Goal: Information Seeking & Learning: Learn about a topic

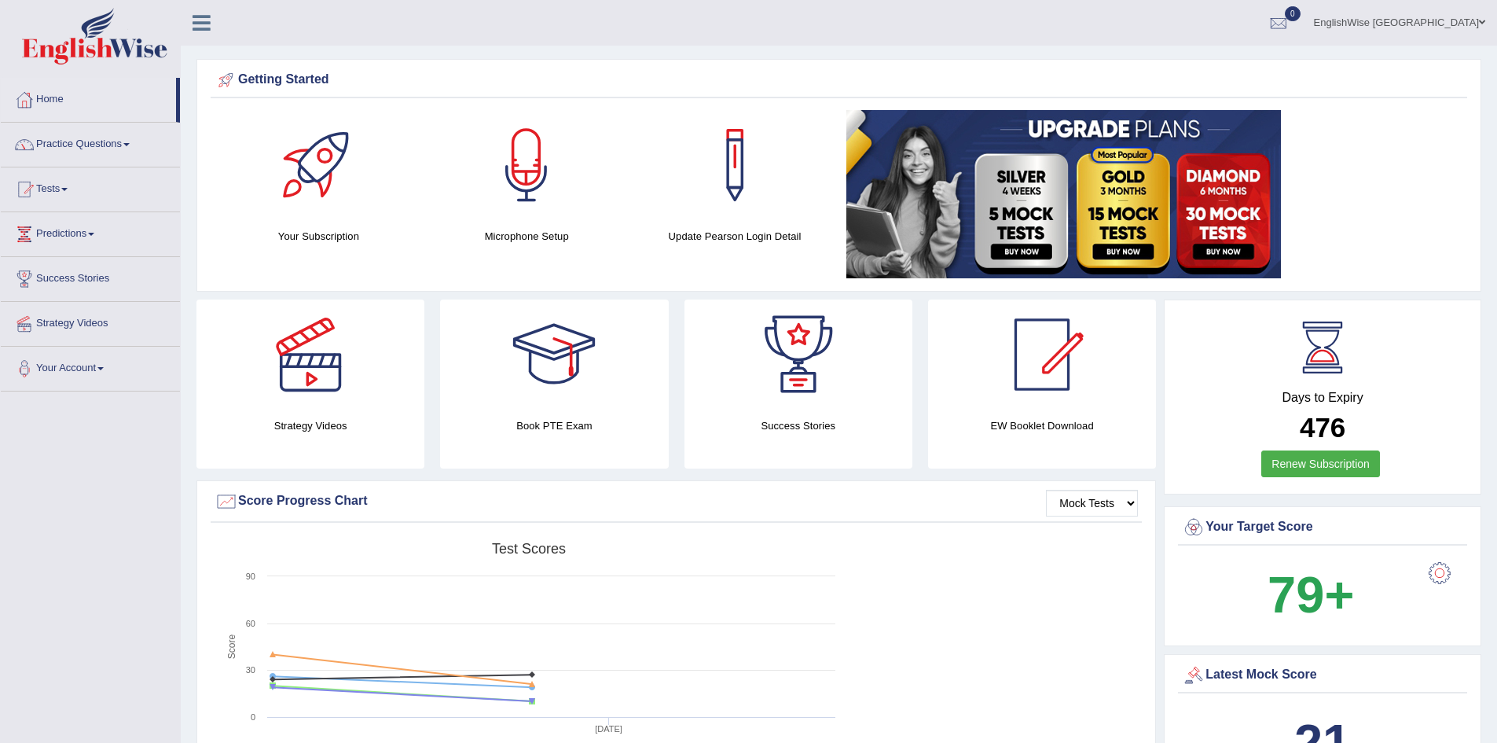
click at [101, 42] on img at bounding box center [94, 36] width 145 height 57
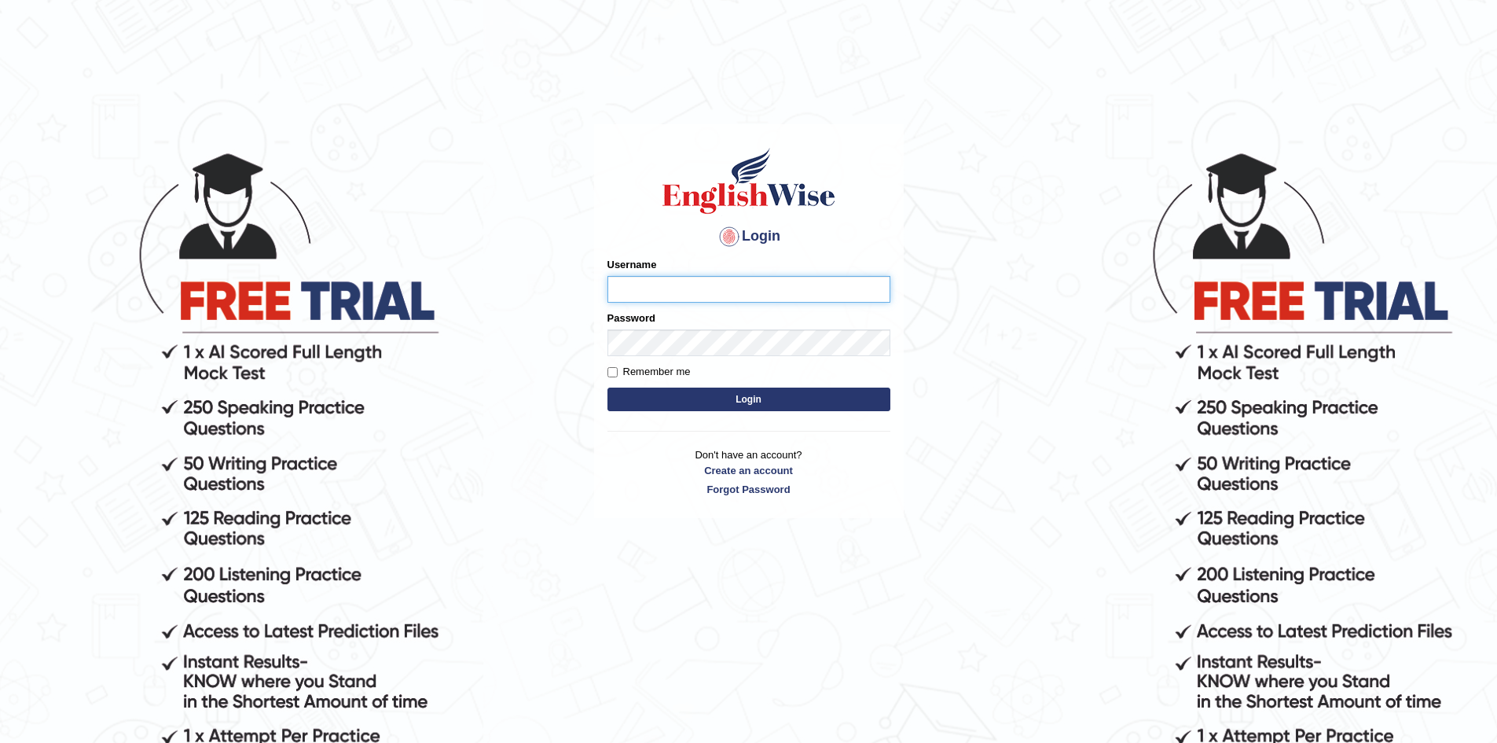
click at [739, 293] on input "Username" at bounding box center [748, 289] width 283 height 27
type input "EnglishWiseGC"
click at [680, 369] on label "Remember me" at bounding box center [648, 372] width 83 height 16
click at [618, 369] on input "Remember me" at bounding box center [612, 372] width 10 height 10
checkbox input "true"
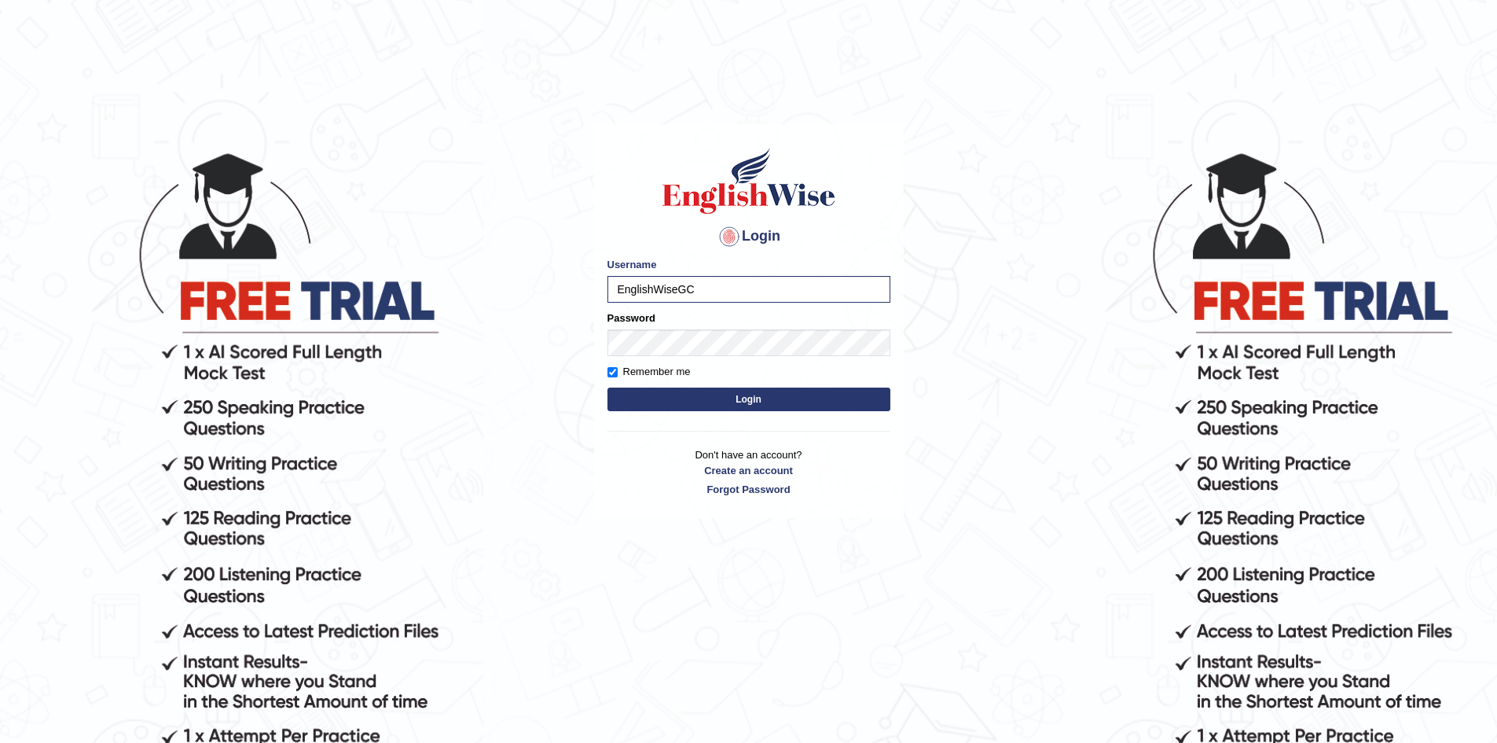
click at [750, 402] on button "Login" at bounding box center [748, 399] width 283 height 24
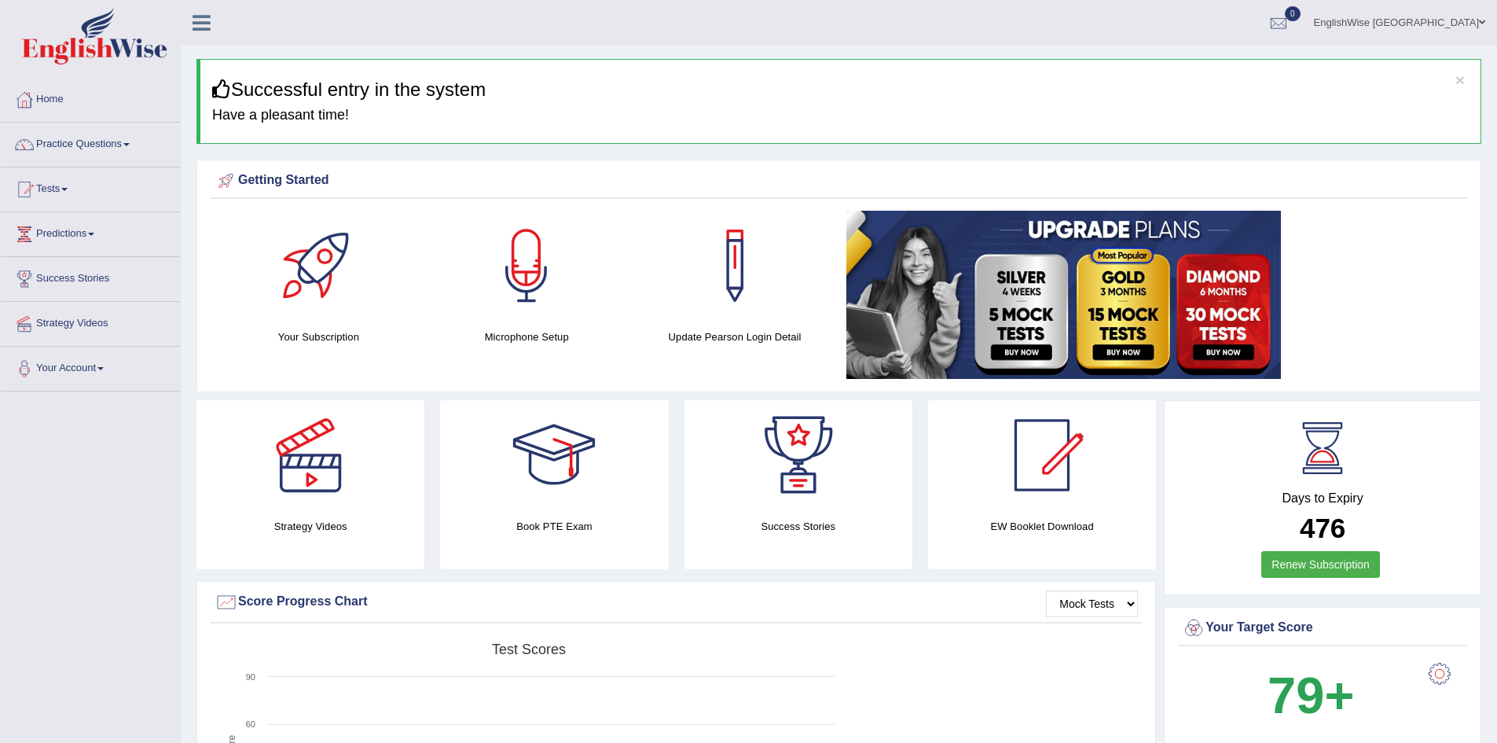
click at [1447, 13] on link "EnglishWise [GEOGRAPHIC_DATA]" at bounding box center [1399, 20] width 195 height 41
click at [1392, 28] on link "EnglishWise [GEOGRAPHIC_DATA]" at bounding box center [1399, 20] width 195 height 41
click at [104, 359] on link "Your Account" at bounding box center [90, 366] width 179 height 39
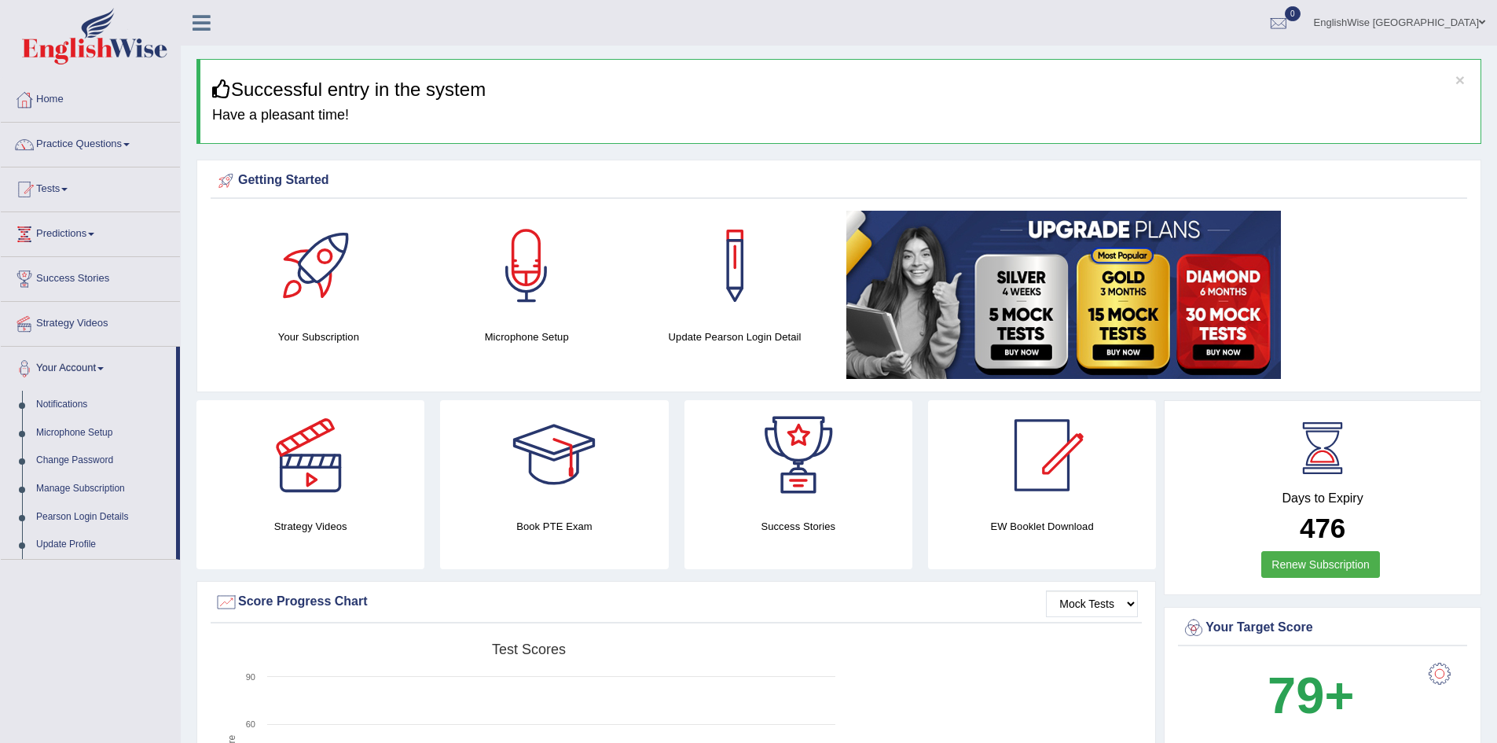
click at [104, 359] on link "Your Account" at bounding box center [88, 366] width 175 height 39
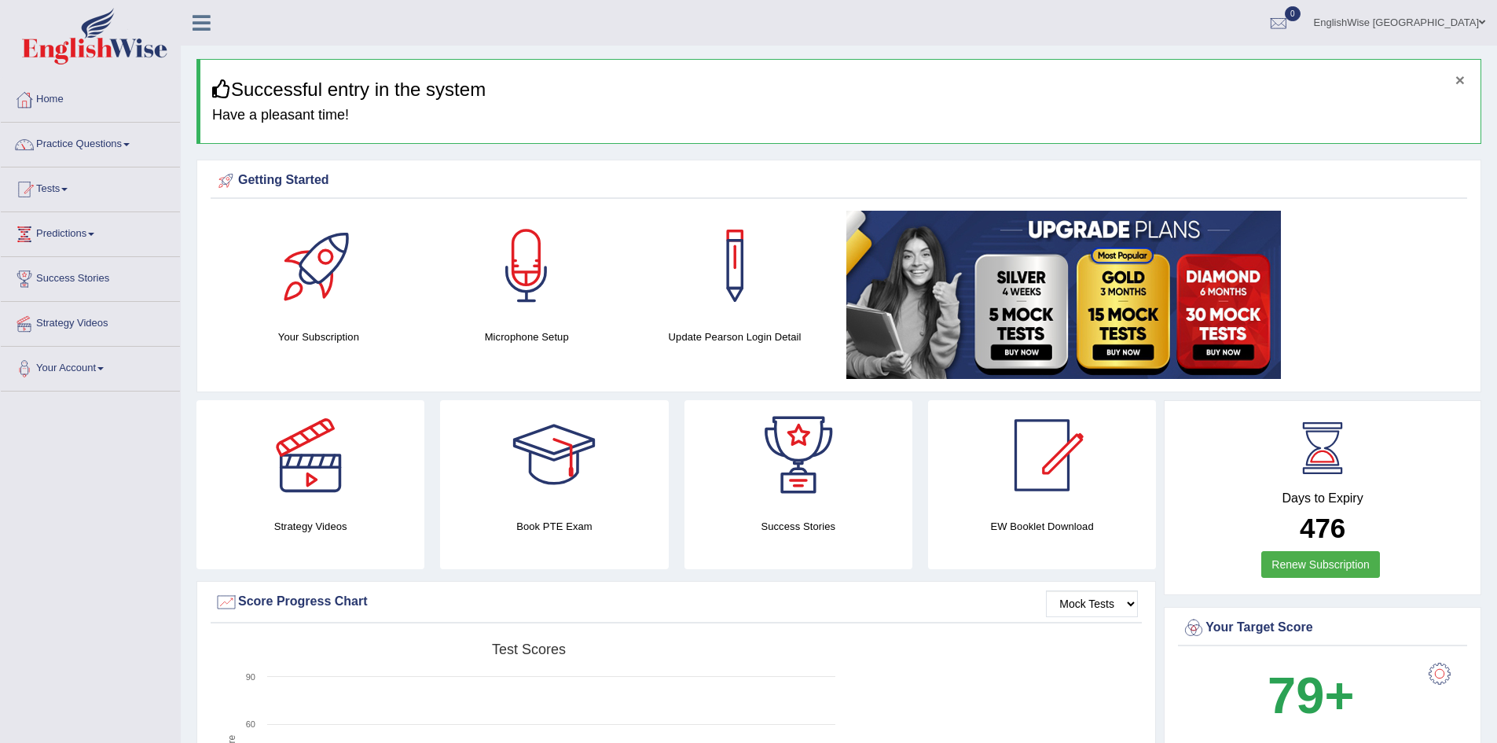
click at [1458, 77] on button "×" at bounding box center [1459, 80] width 9 height 17
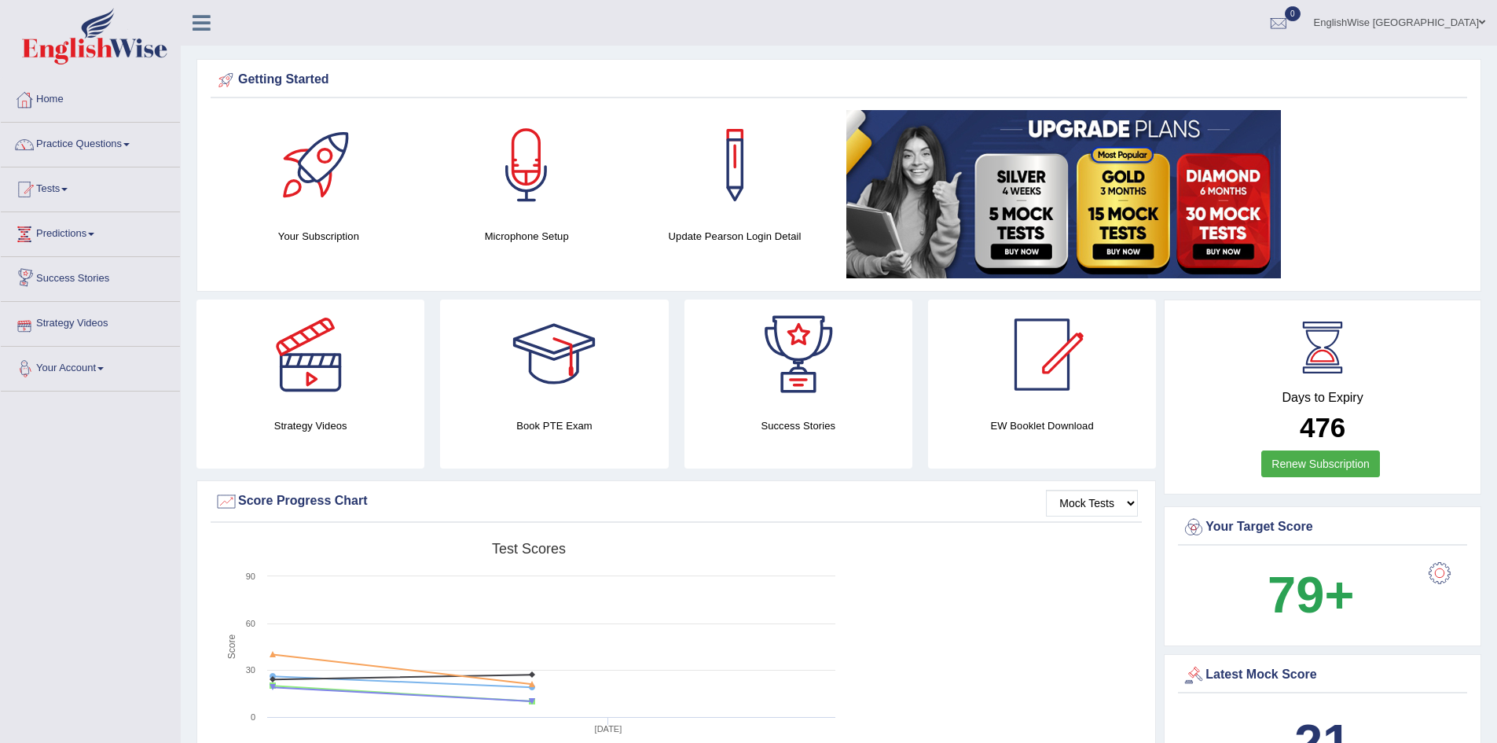
click at [108, 379] on link "Your Account" at bounding box center [90, 366] width 179 height 39
click at [100, 512] on link "Pearson Login Details" at bounding box center [102, 517] width 147 height 28
click at [65, 185] on link "Tests" at bounding box center [90, 186] width 179 height 39
click at [65, 185] on link "Tests" at bounding box center [88, 186] width 175 height 39
click at [78, 145] on link "Practice Questions" at bounding box center [90, 142] width 179 height 39
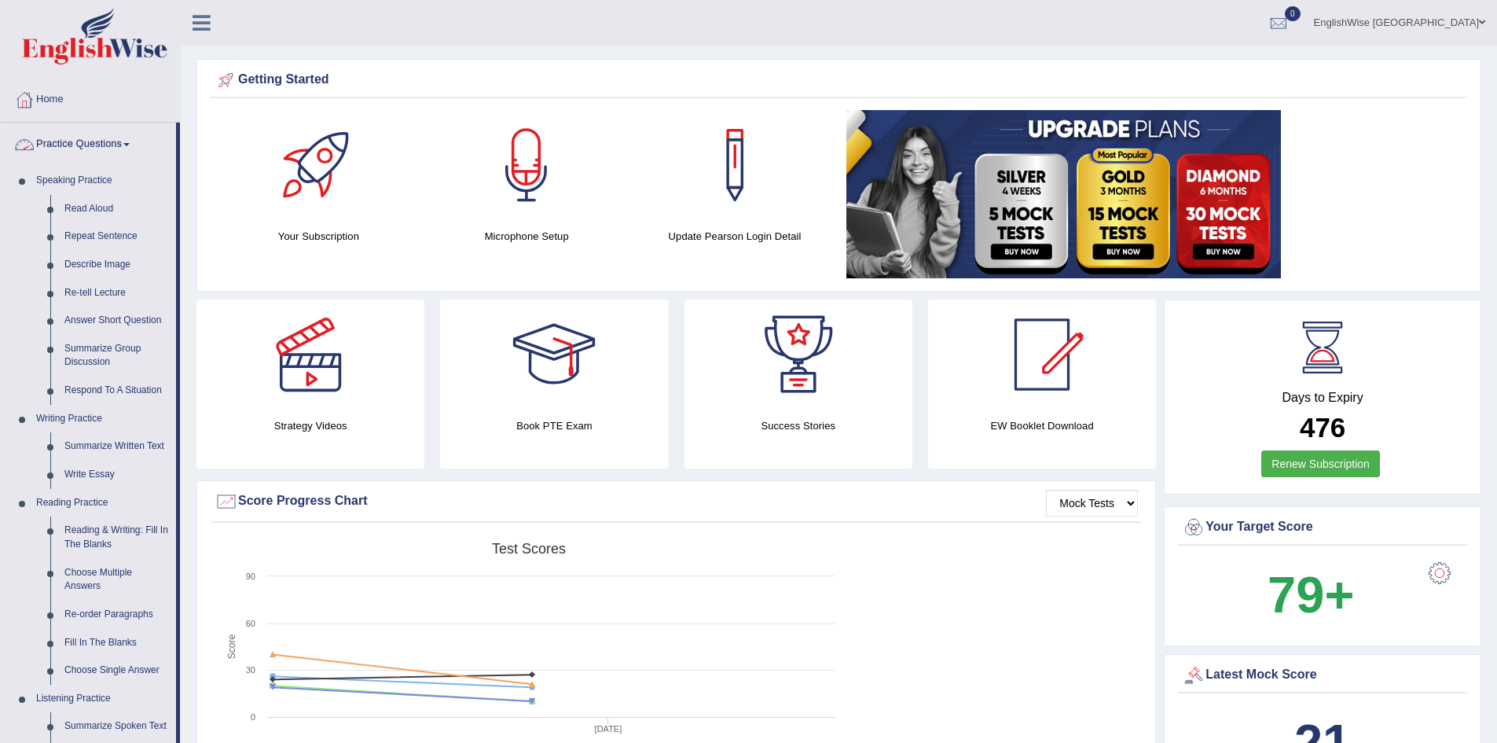
click at [78, 145] on link "Practice Questions" at bounding box center [88, 142] width 175 height 39
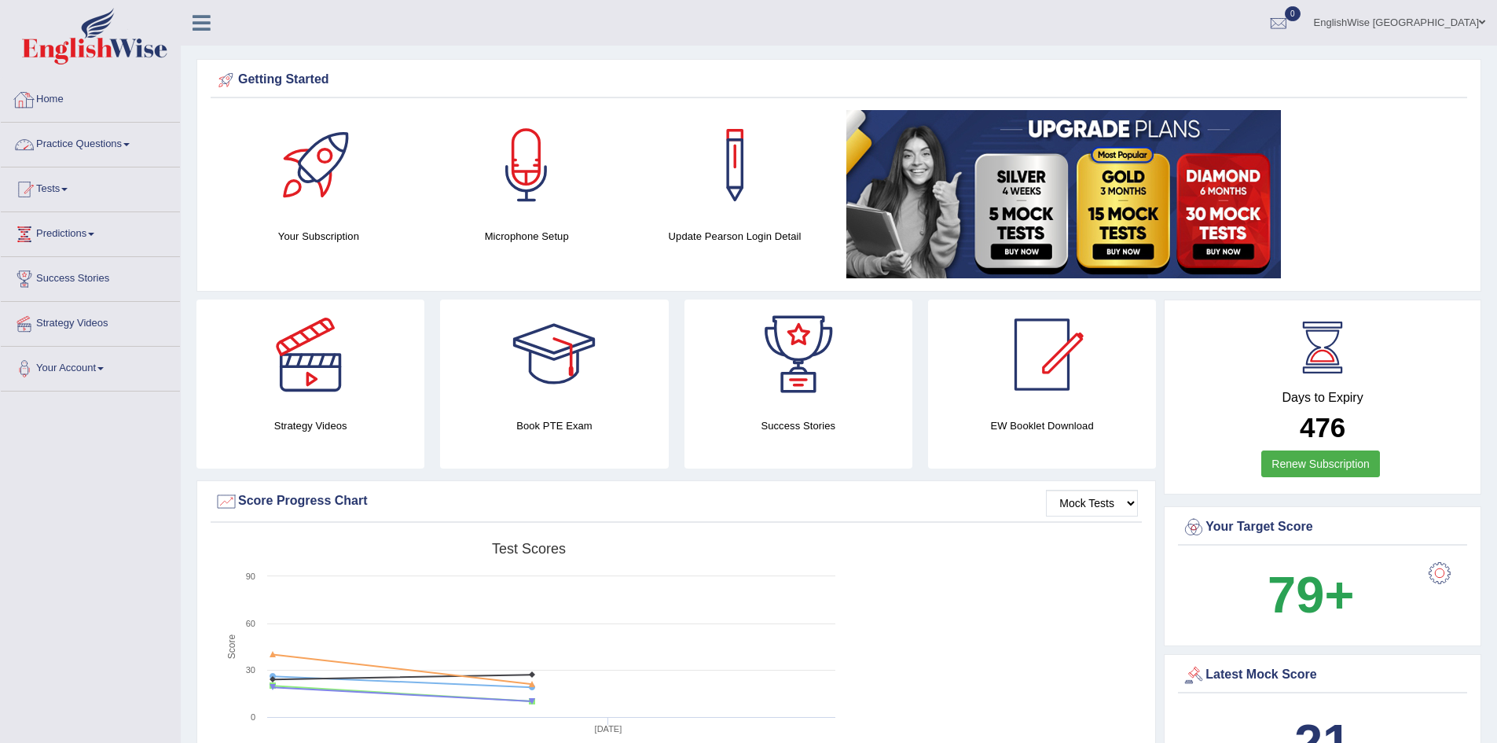
click at [66, 105] on link "Home" at bounding box center [90, 97] width 179 height 39
click at [324, 196] on div at bounding box center [318, 165] width 110 height 110
click at [75, 149] on link "Practice Questions" at bounding box center [90, 142] width 179 height 39
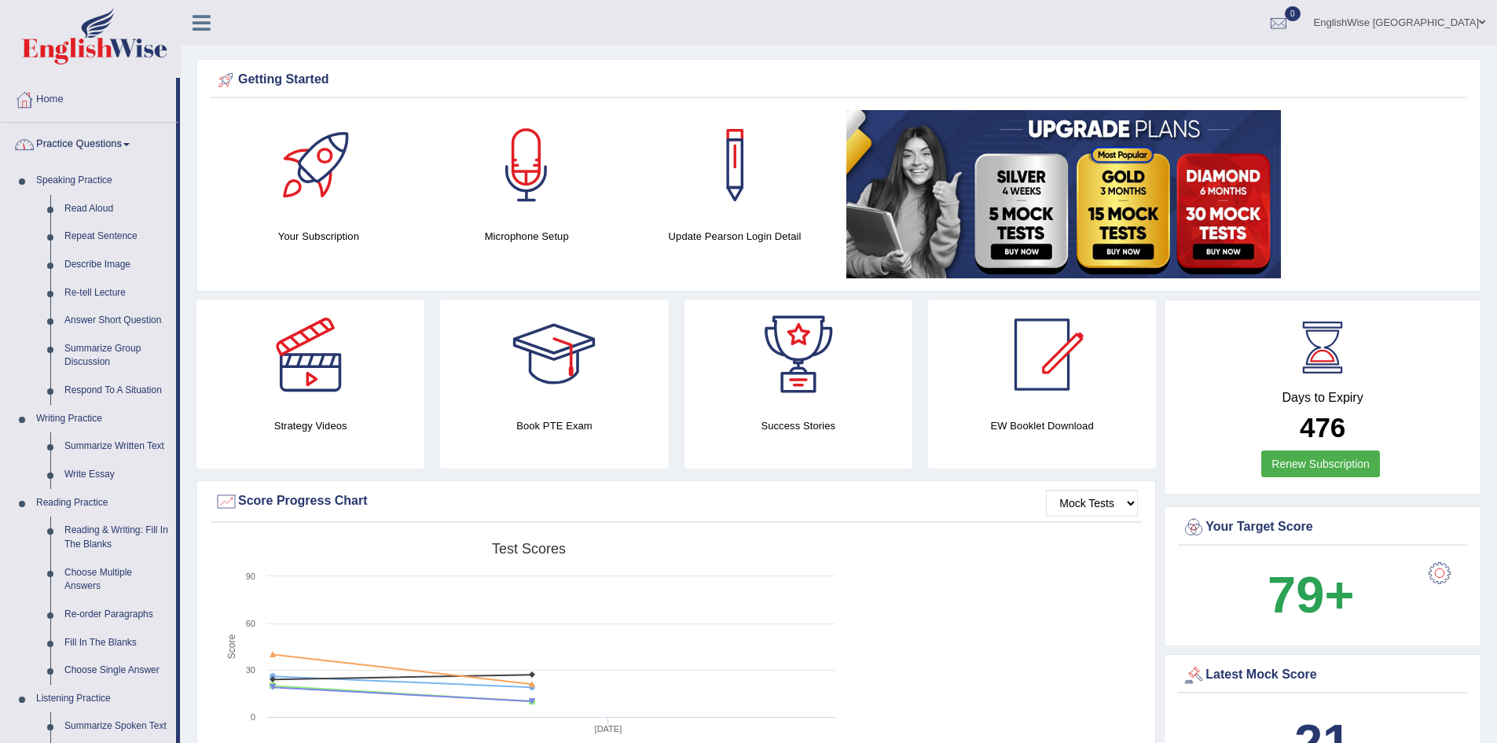
click at [75, 149] on link "Practice Questions" at bounding box center [88, 142] width 175 height 39
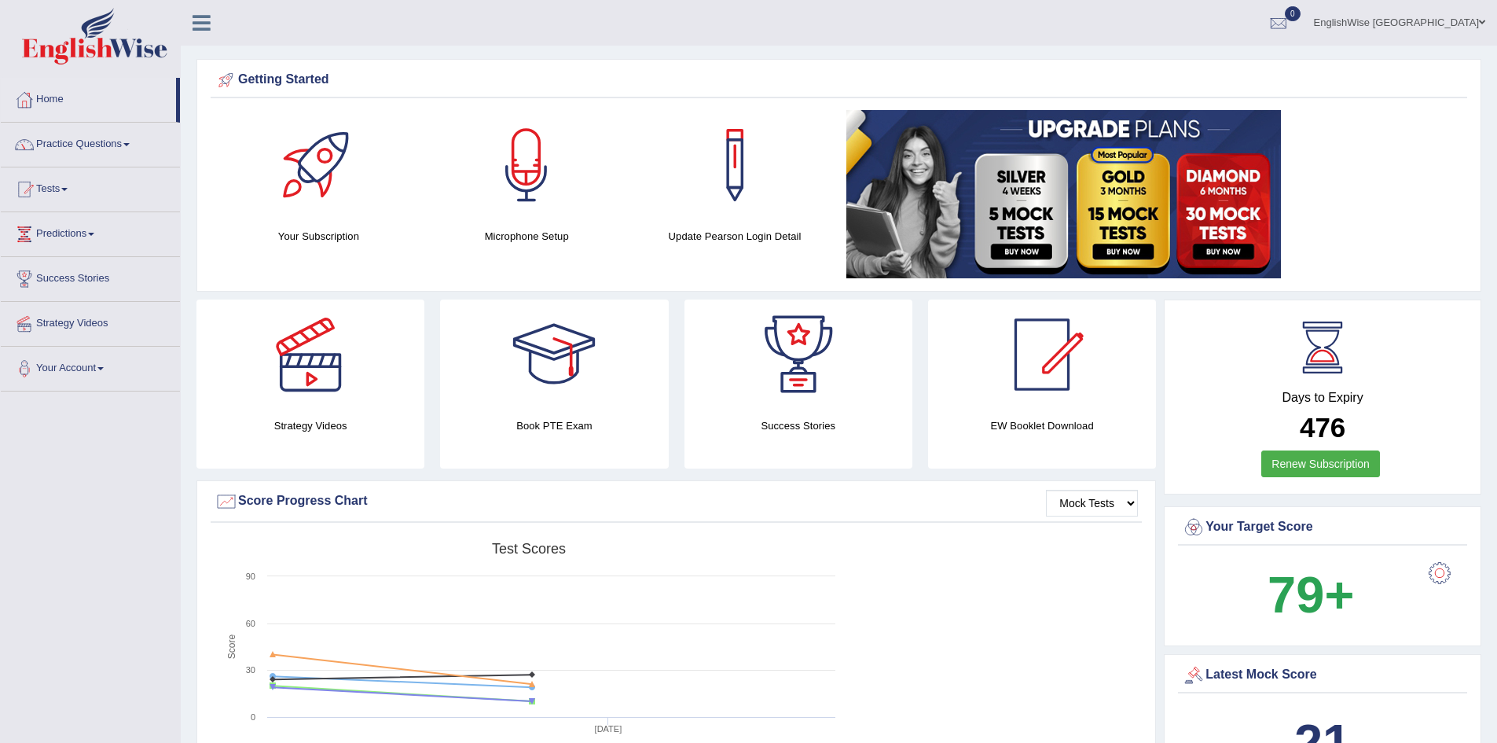
click at [65, 189] on link "Tests" at bounding box center [90, 186] width 179 height 39
click at [86, 249] on link "Take Mock Test" at bounding box center [102, 254] width 147 height 28
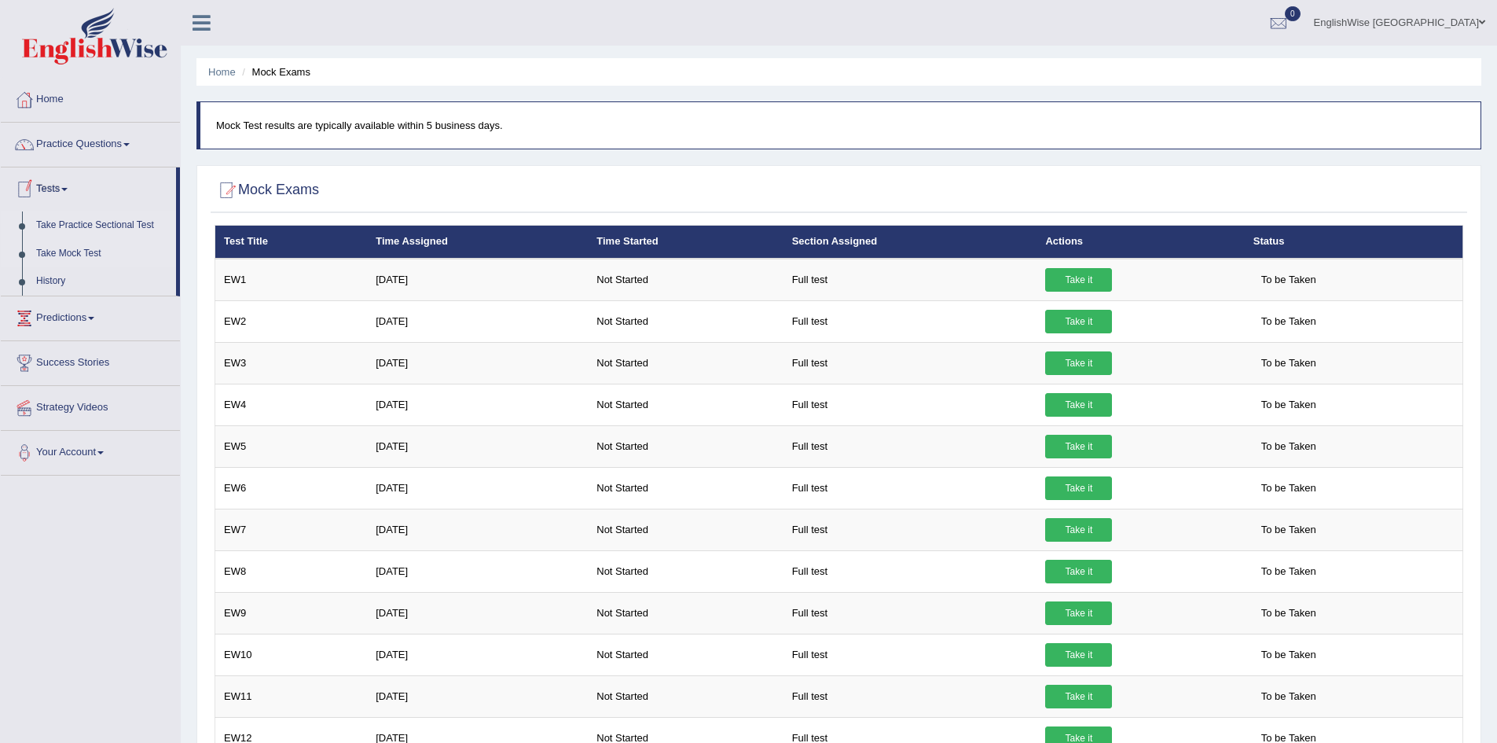
click at [73, 219] on link "Take Practice Sectional Test" at bounding box center [102, 225] width 147 height 28
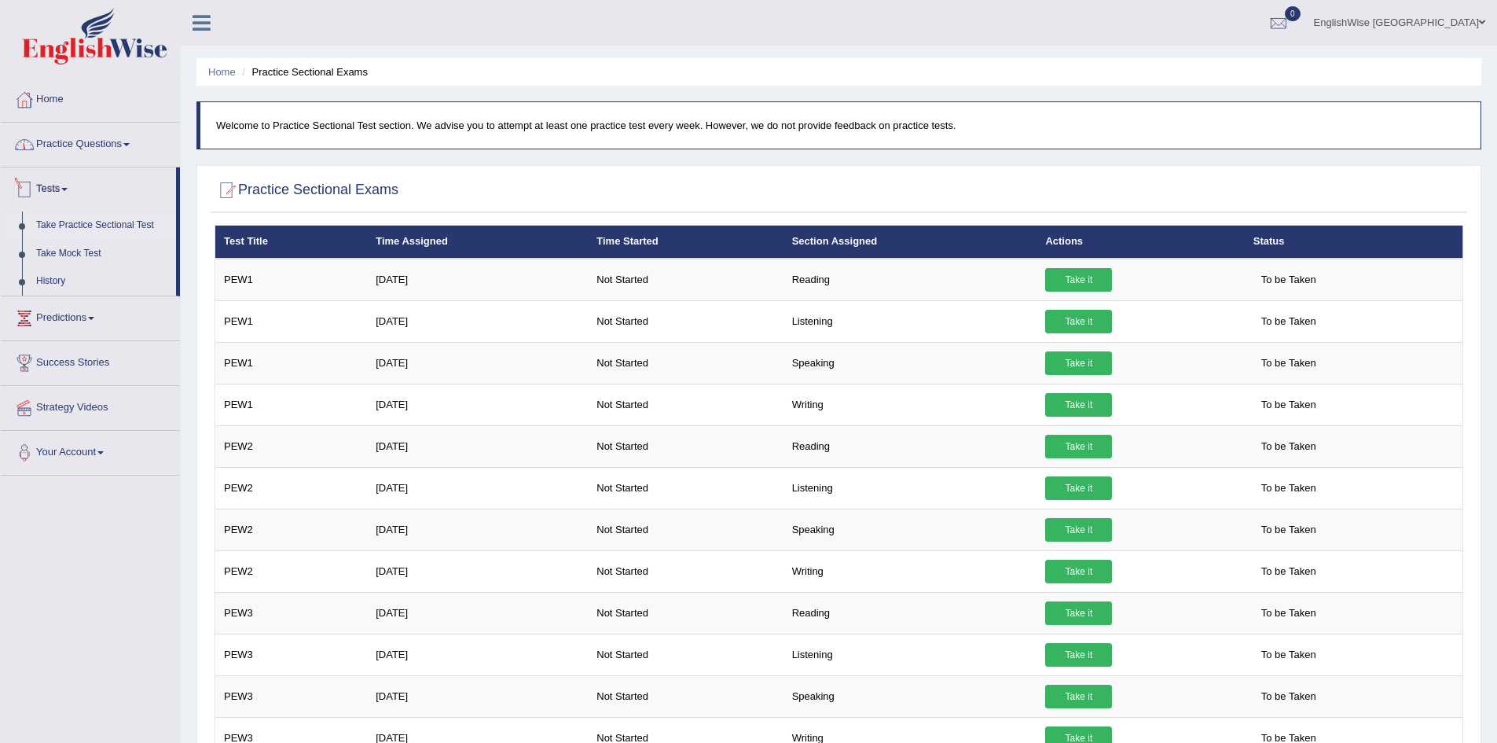
click at [61, 145] on link "Practice Questions" at bounding box center [90, 142] width 179 height 39
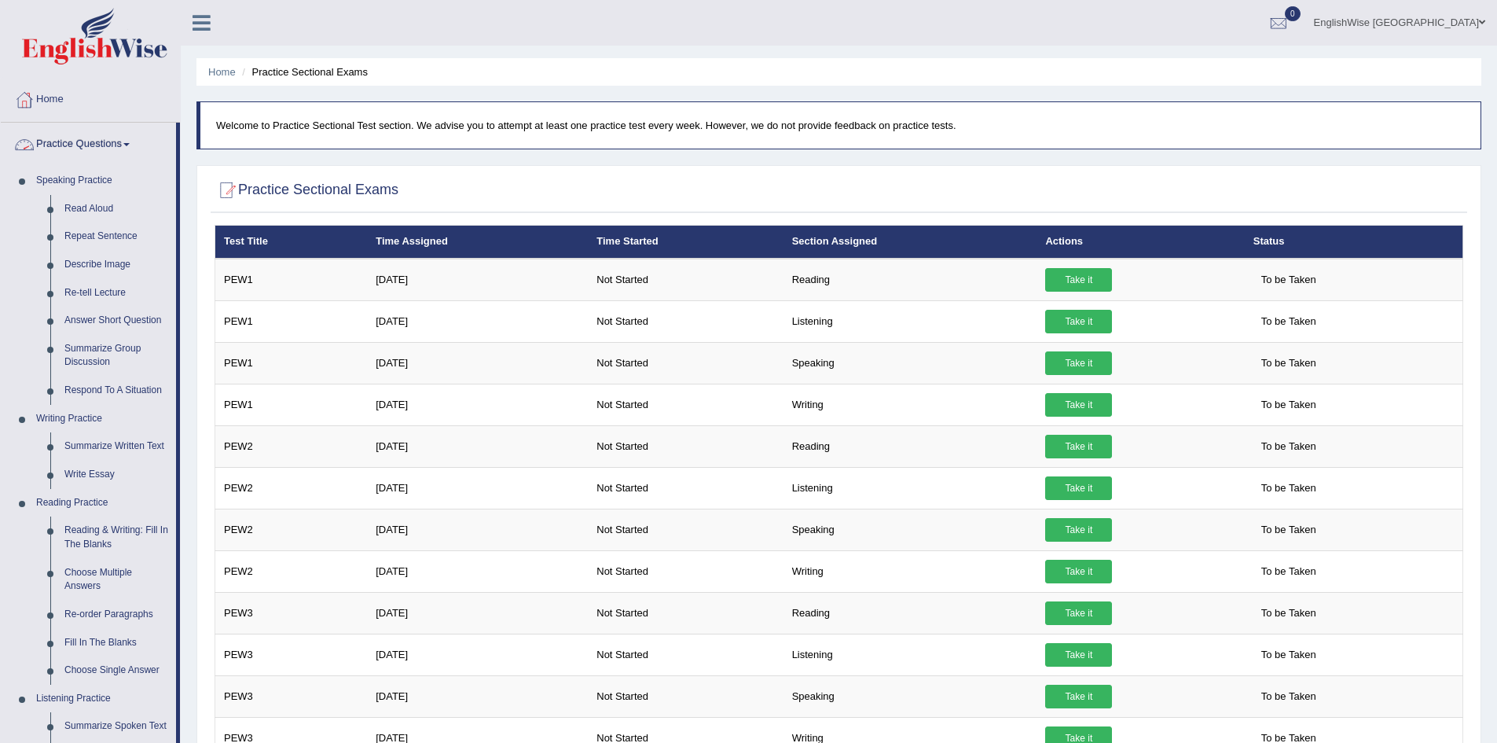
click at [61, 145] on link "Practice Questions" at bounding box center [88, 142] width 175 height 39
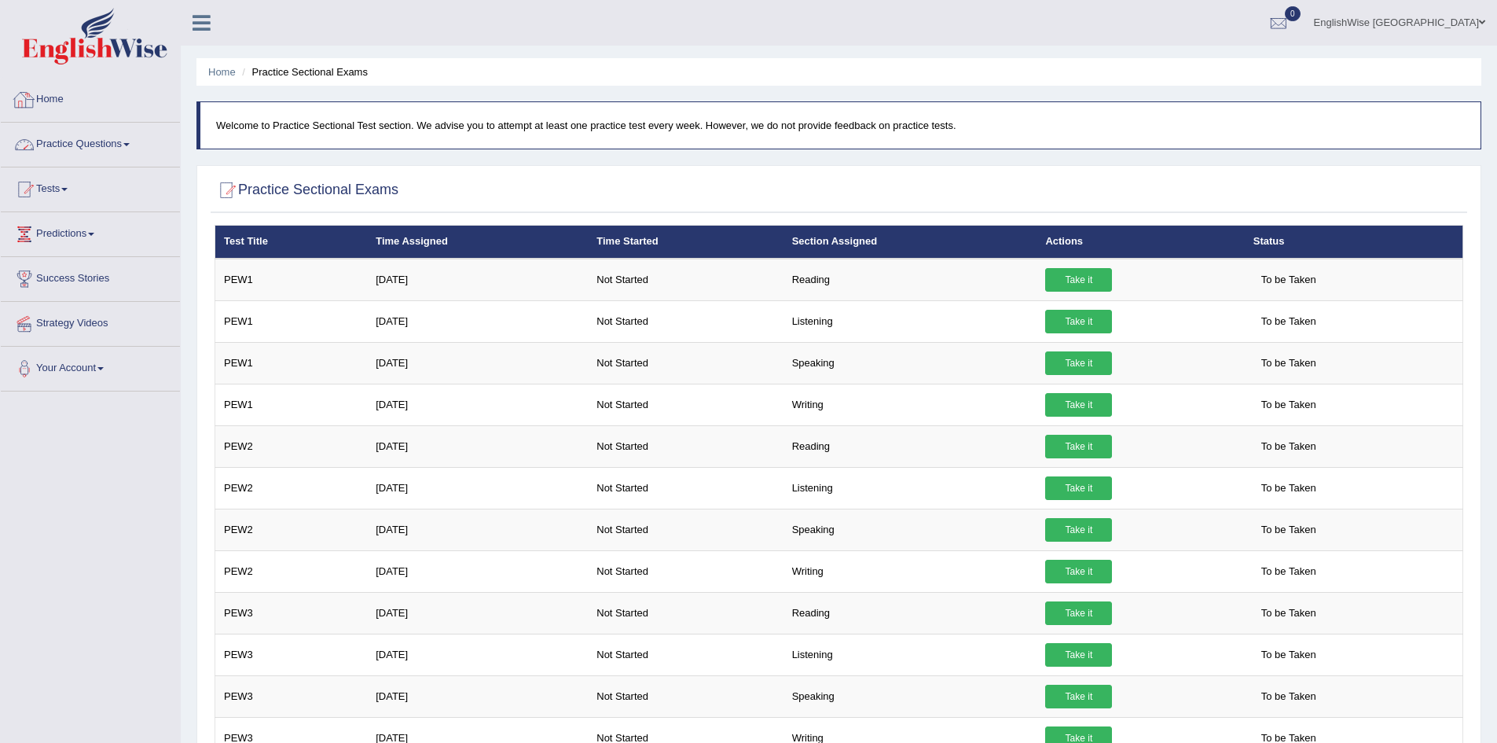
click at [49, 112] on link "Home" at bounding box center [90, 97] width 179 height 39
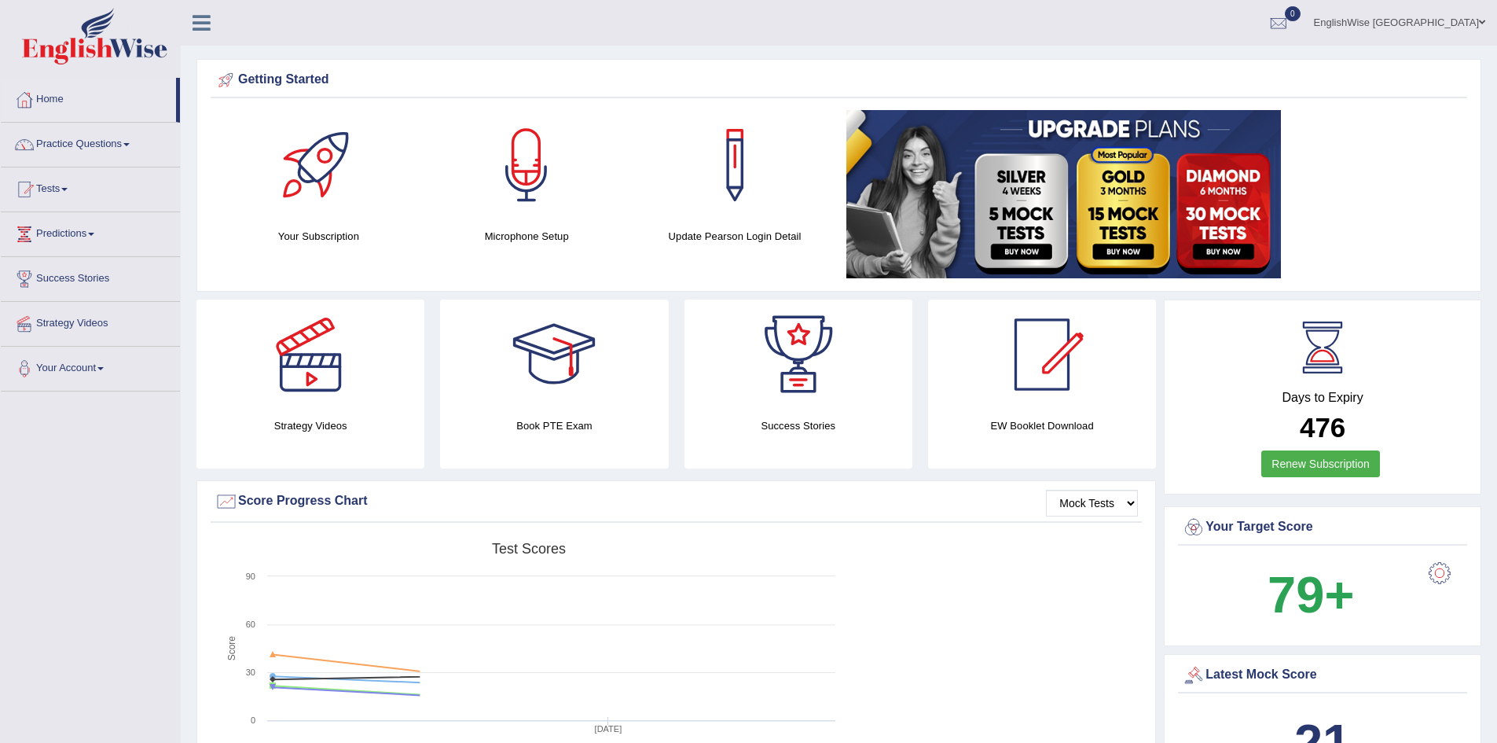
click at [215, 26] on link at bounding box center [202, 21] width 42 height 24
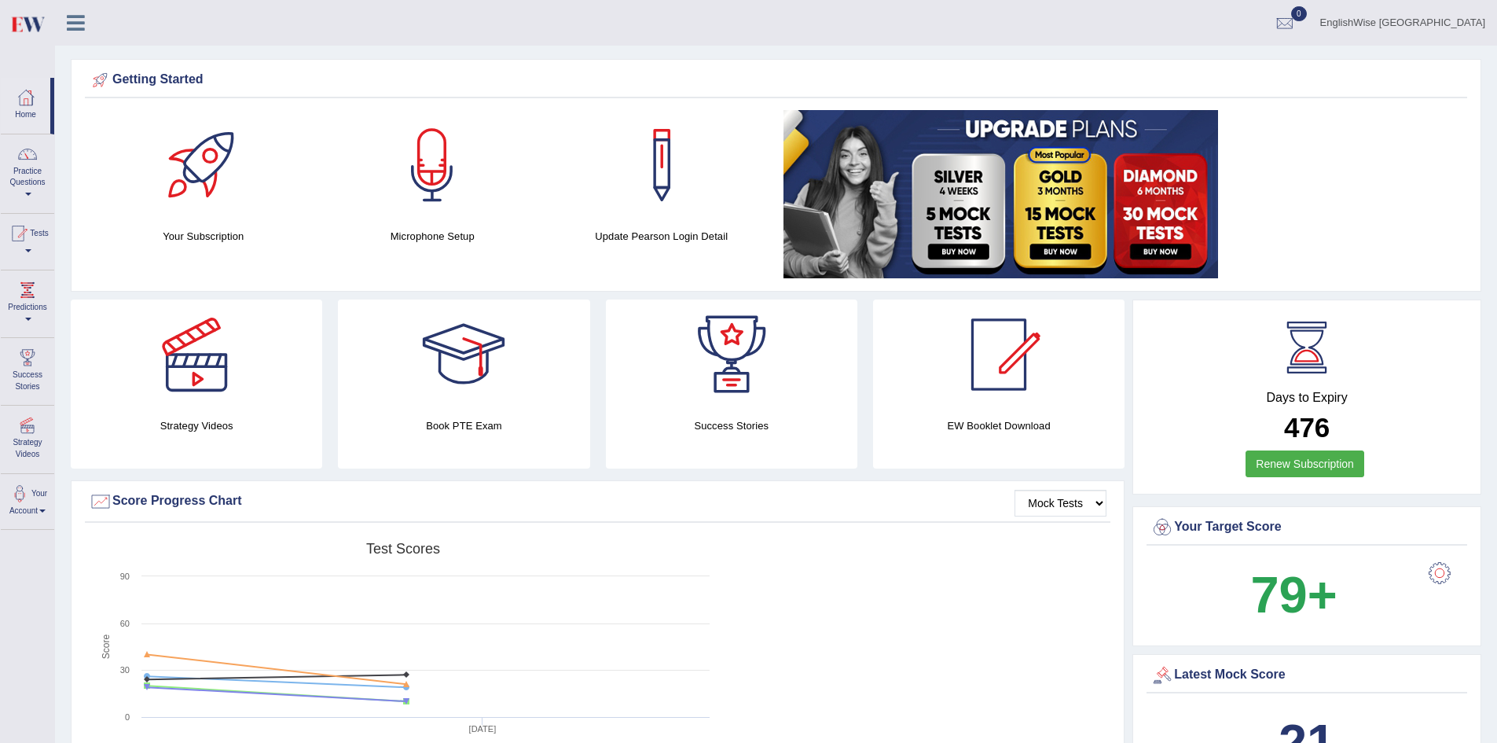
click at [93, 21] on link at bounding box center [76, 21] width 42 height 24
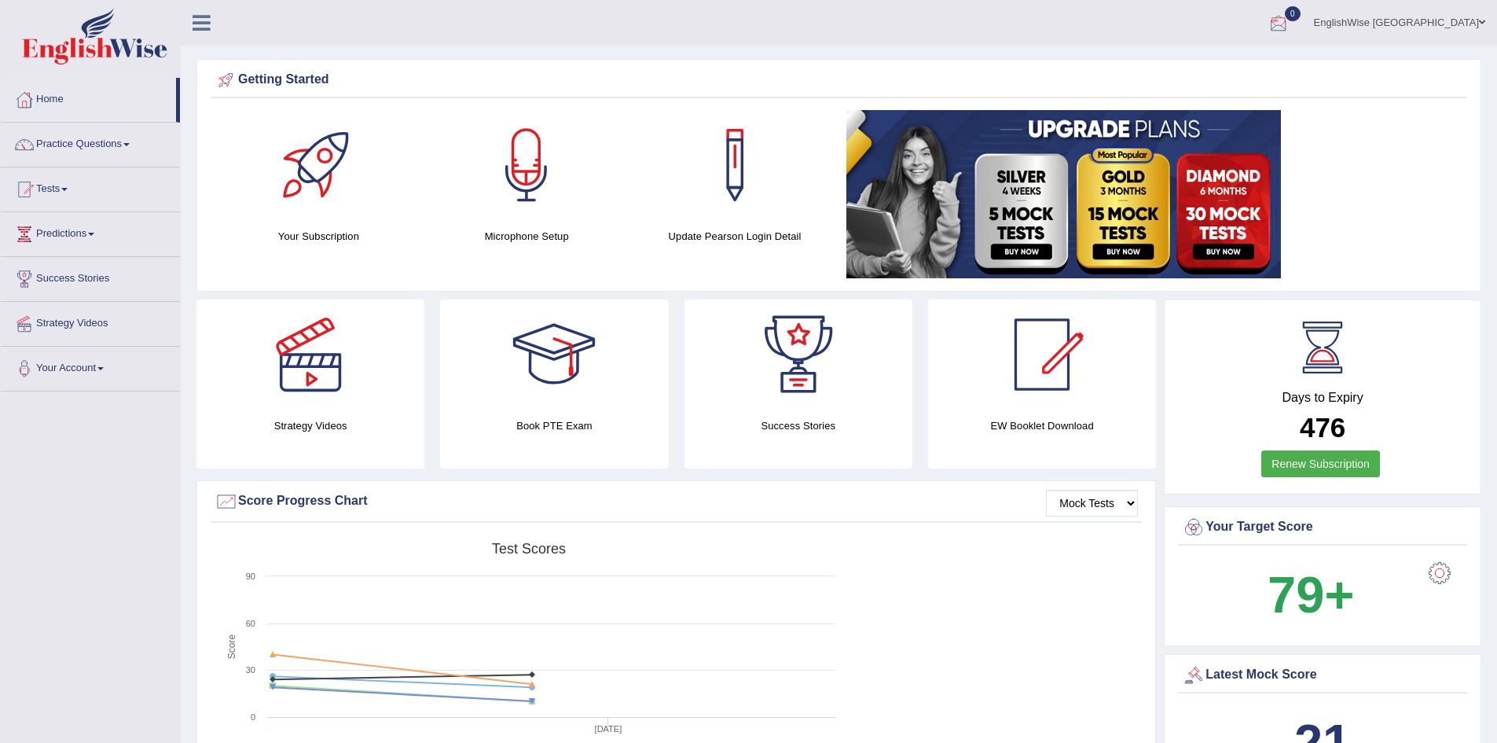
click at [1461, 20] on link "EnglishWise [GEOGRAPHIC_DATA]" at bounding box center [1399, 20] width 195 height 41
click at [1408, 115] on link "Access Type: Online" at bounding box center [1400, 101] width 192 height 36
click at [1408, 115] on link at bounding box center [1150, 194] width 609 height 168
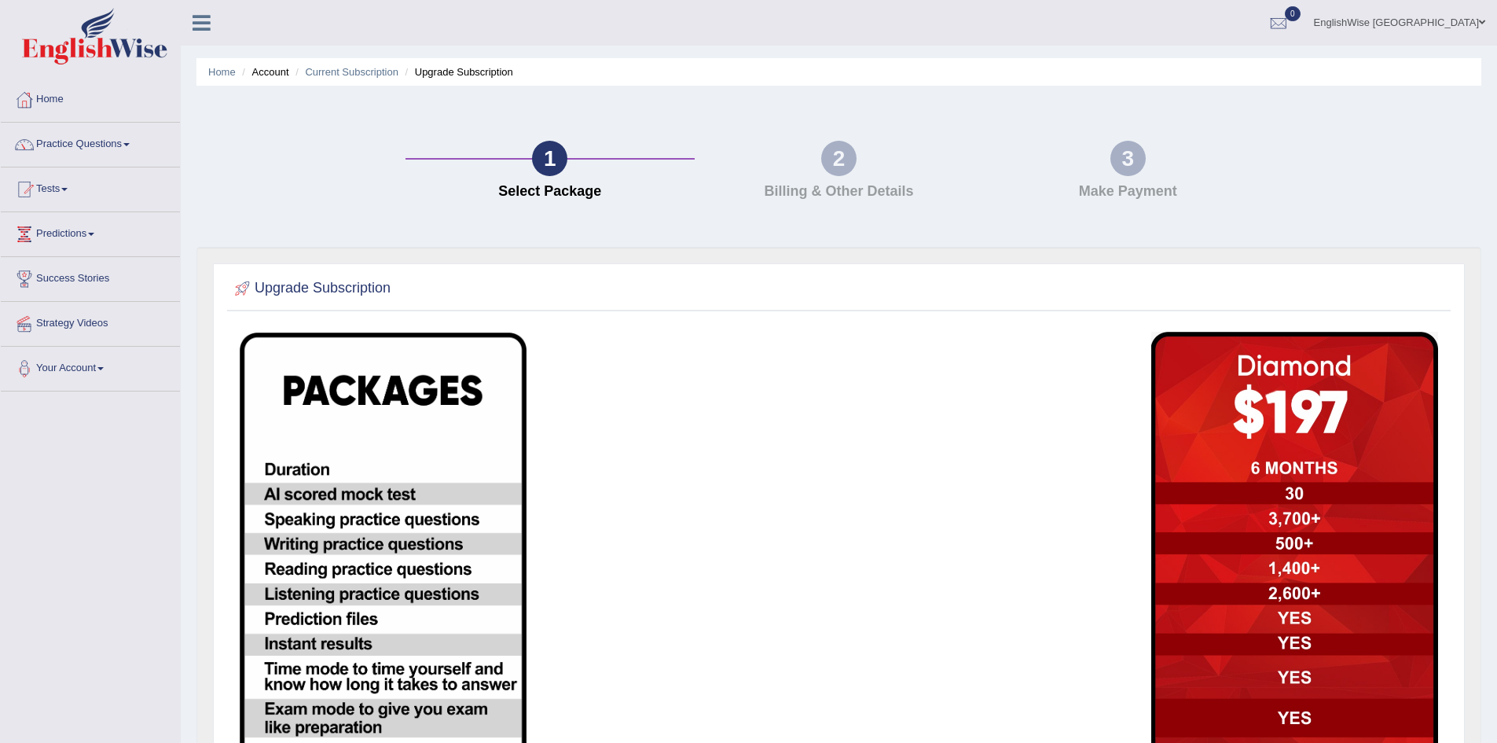
click at [1403, 20] on link "EnglishWise [GEOGRAPHIC_DATA]" at bounding box center [1399, 20] width 195 height 41
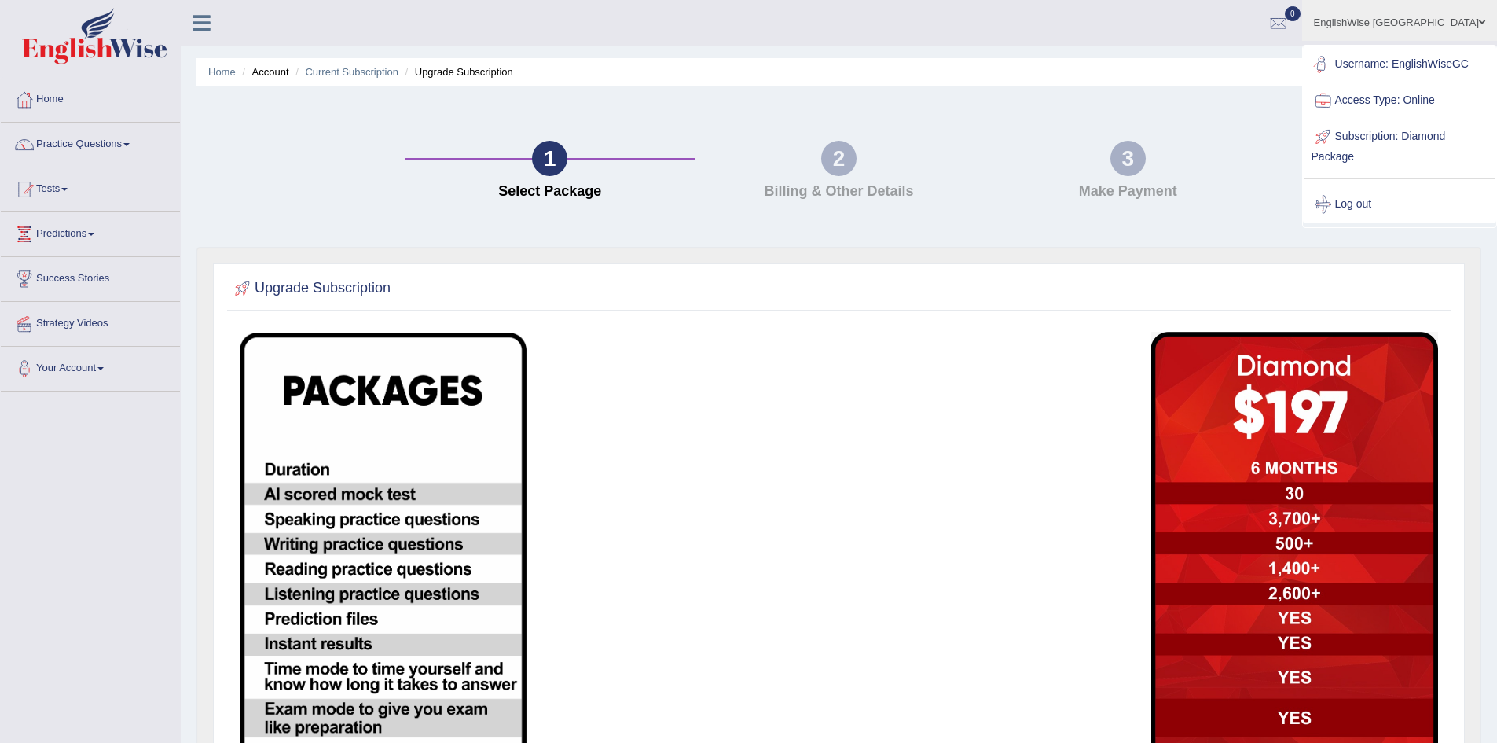
click at [1396, 113] on link "Access Type: Online" at bounding box center [1400, 101] width 192 height 36
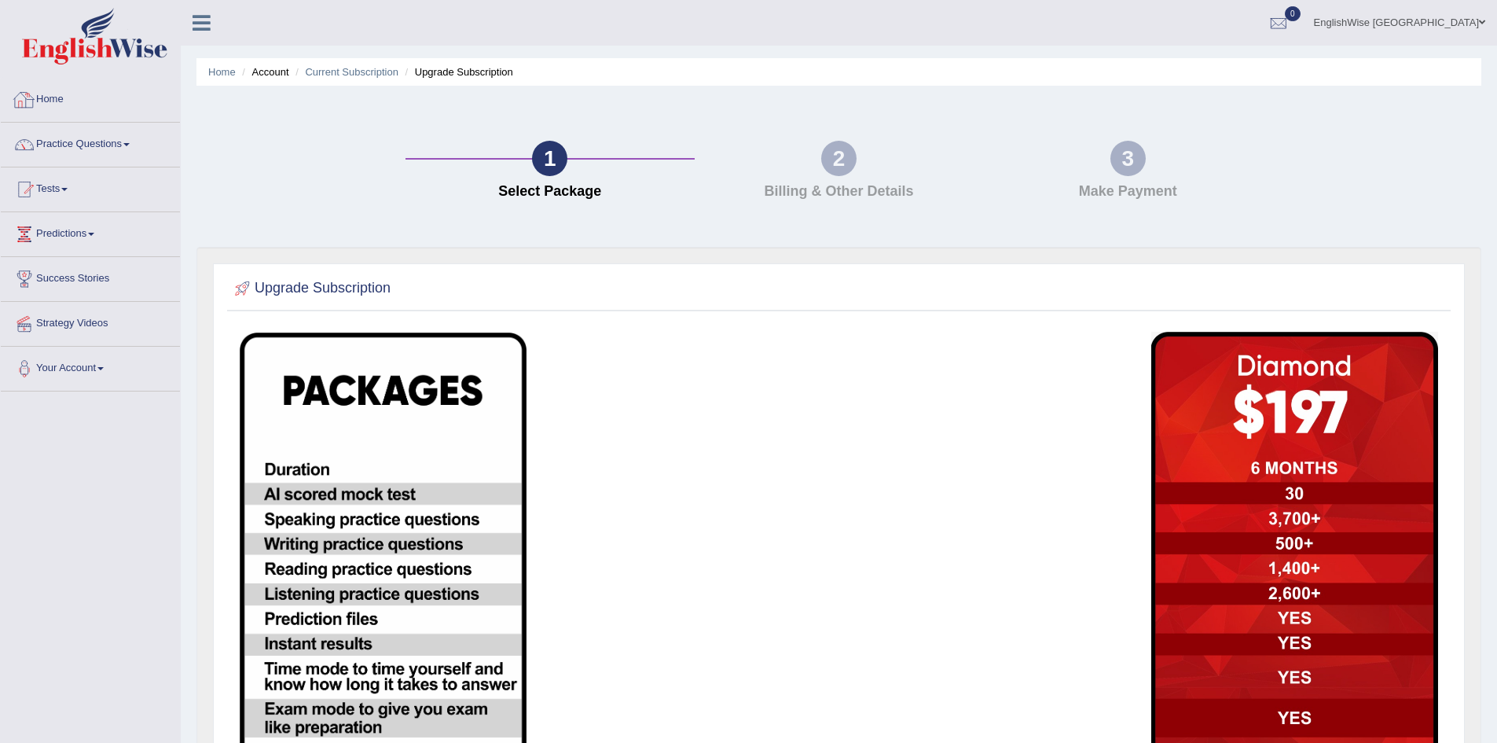
click at [117, 39] on img at bounding box center [94, 36] width 145 height 57
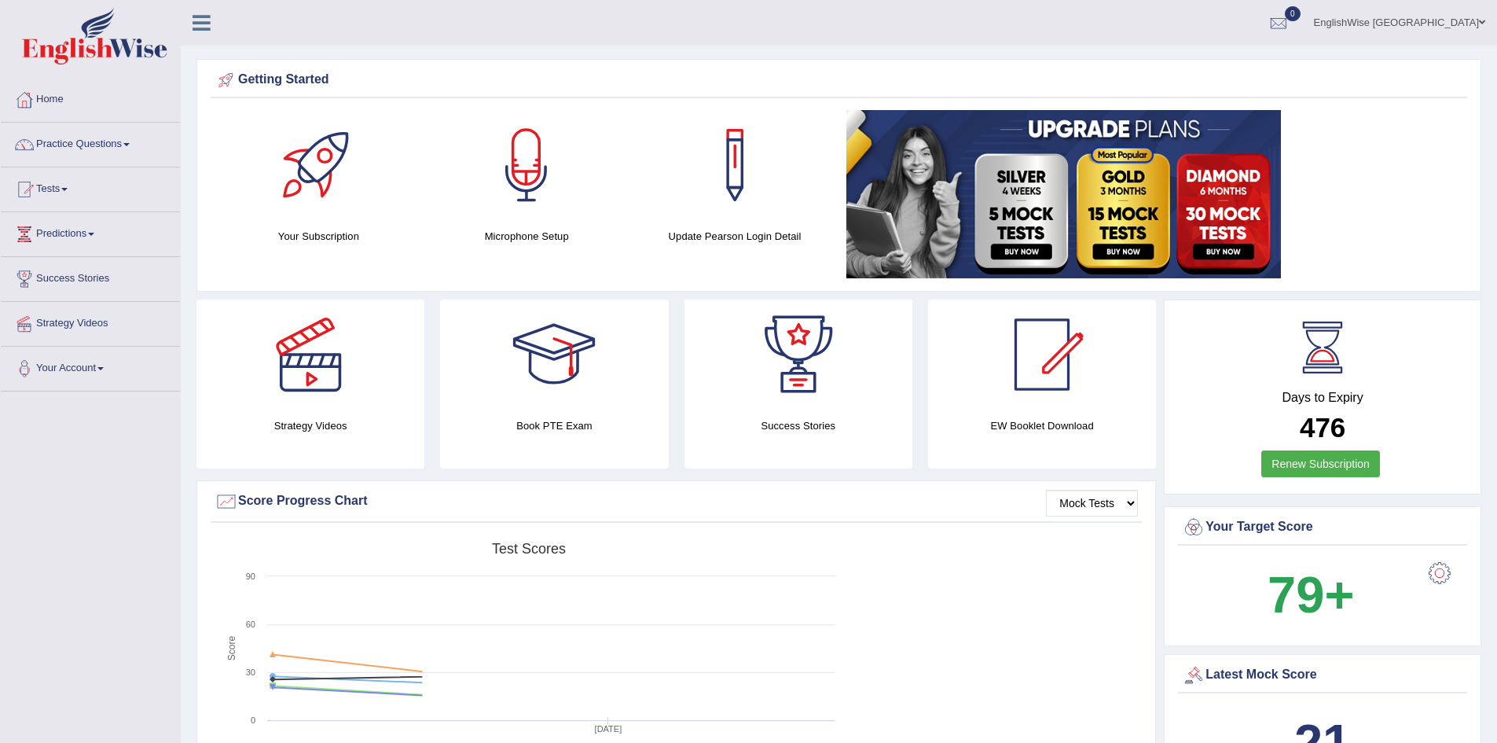
click at [193, 25] on icon at bounding box center [202, 23] width 18 height 20
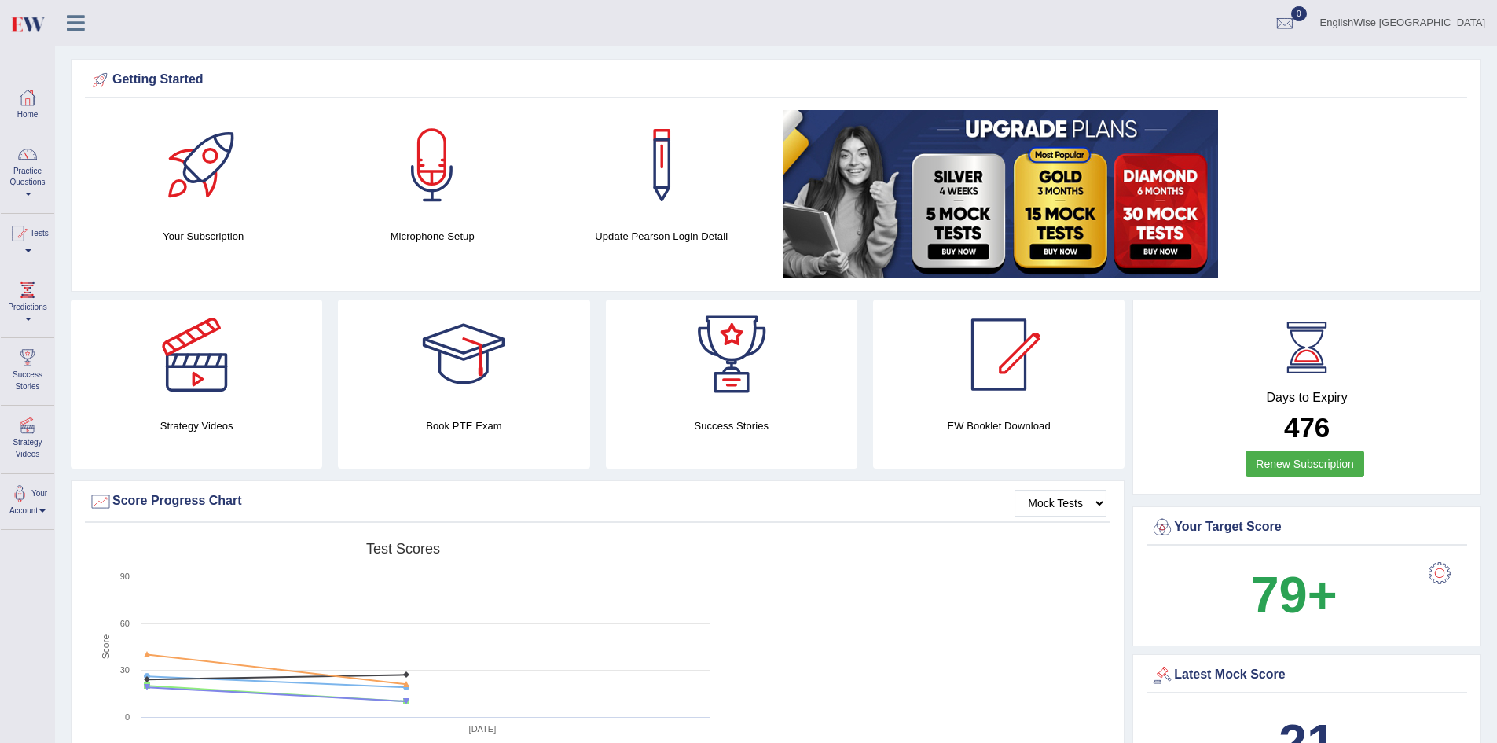
click at [86, 23] on link at bounding box center [76, 21] width 42 height 24
